Goal: Check status: Check status

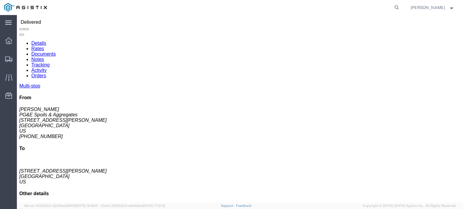
scroll to position [30, 0]
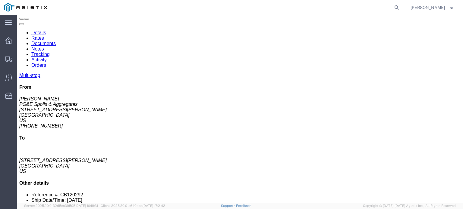
click link "Documents"
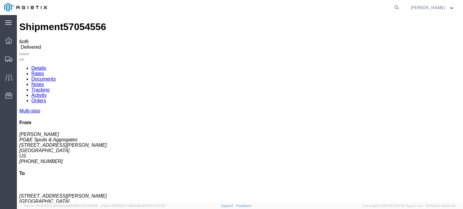
click at [19, 66] on icon at bounding box center [19, 66] width 0 height 0
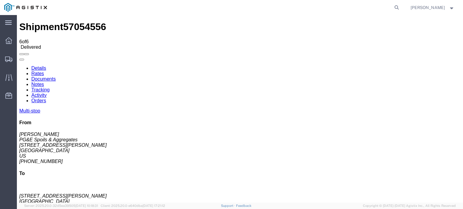
click at [50, 87] on link "Tracking" at bounding box center [40, 89] width 18 height 5
click at [44, 82] on link "Notes" at bounding box center [37, 84] width 13 height 5
click at [397, 8] on icon at bounding box center [396, 7] width 8 height 8
type input "57054282"
